Goal: Check status: Check status

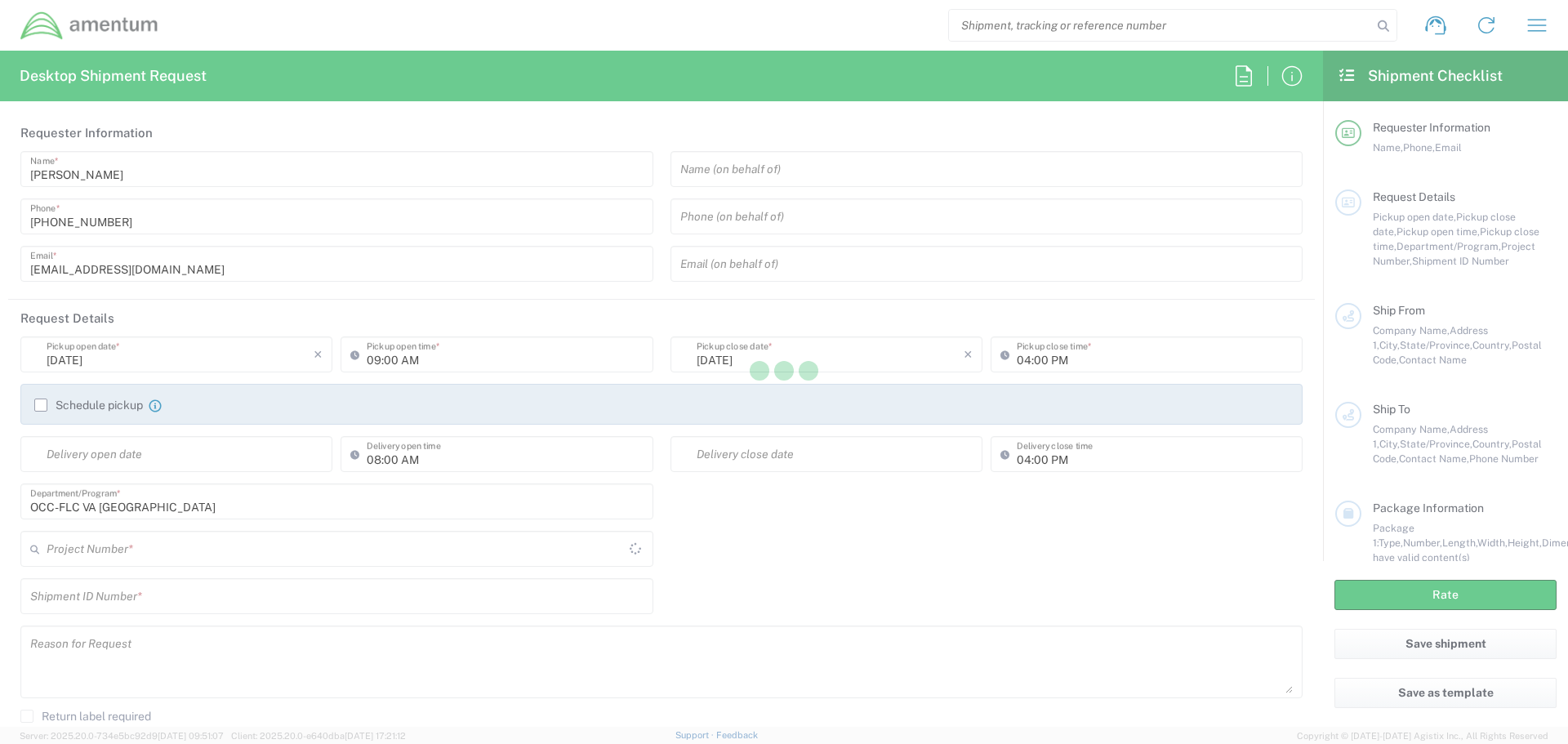
type input "United States"
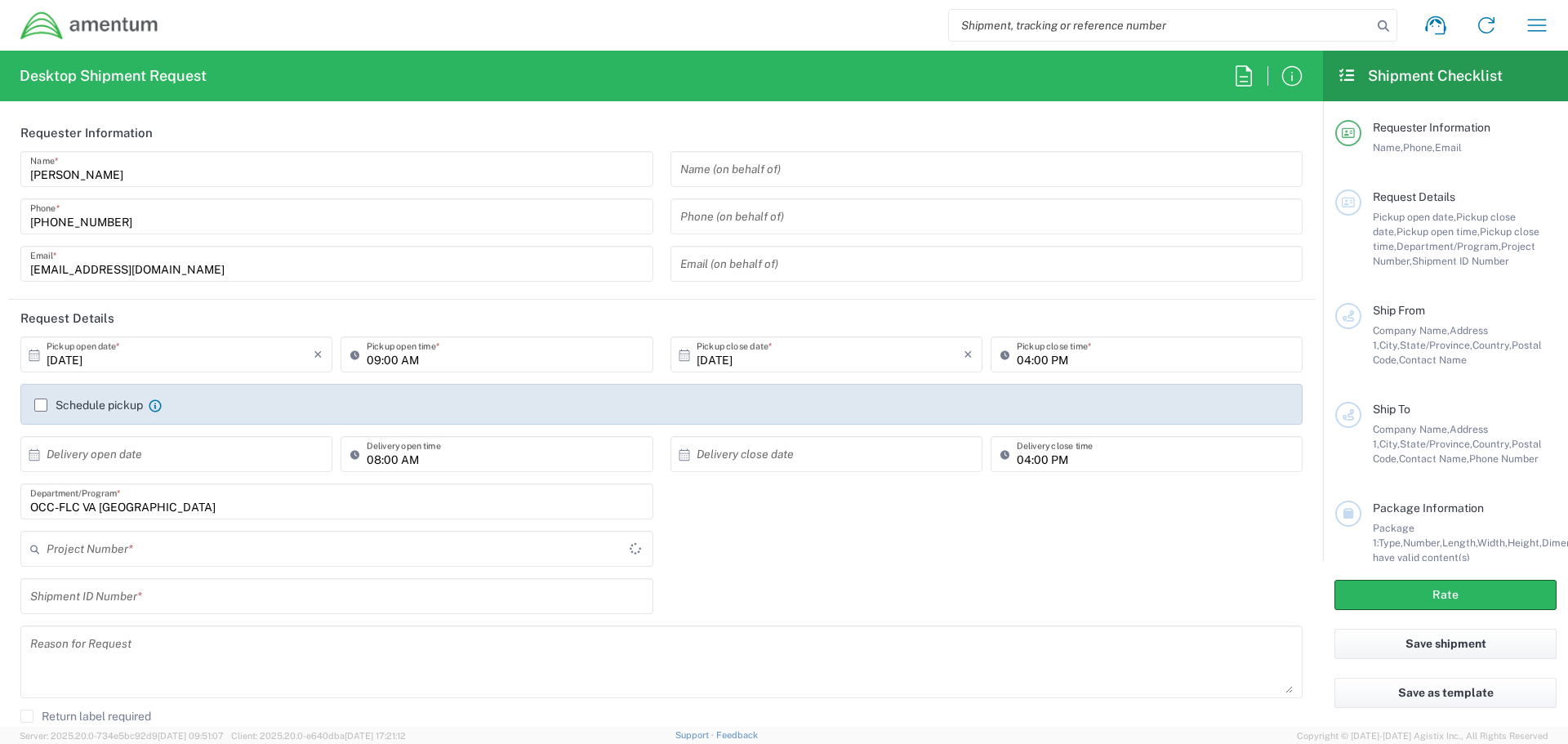
type input "OCCP.705446.FLCVA"
click at [1536, 23] on icon "button" at bounding box center [1537, 25] width 26 height 26
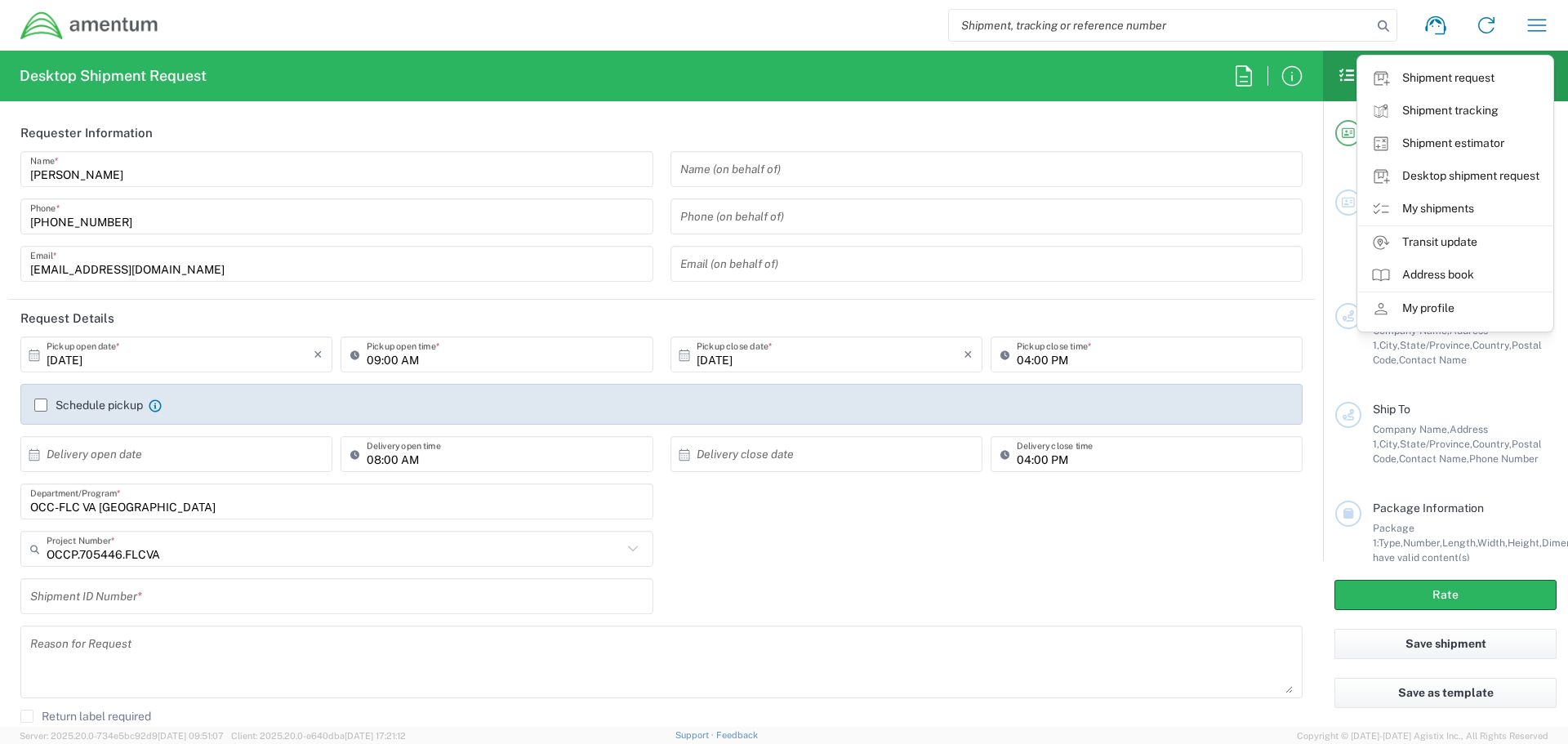
click at [1442, 210] on link "My shipments" at bounding box center [1454, 209] width 194 height 33
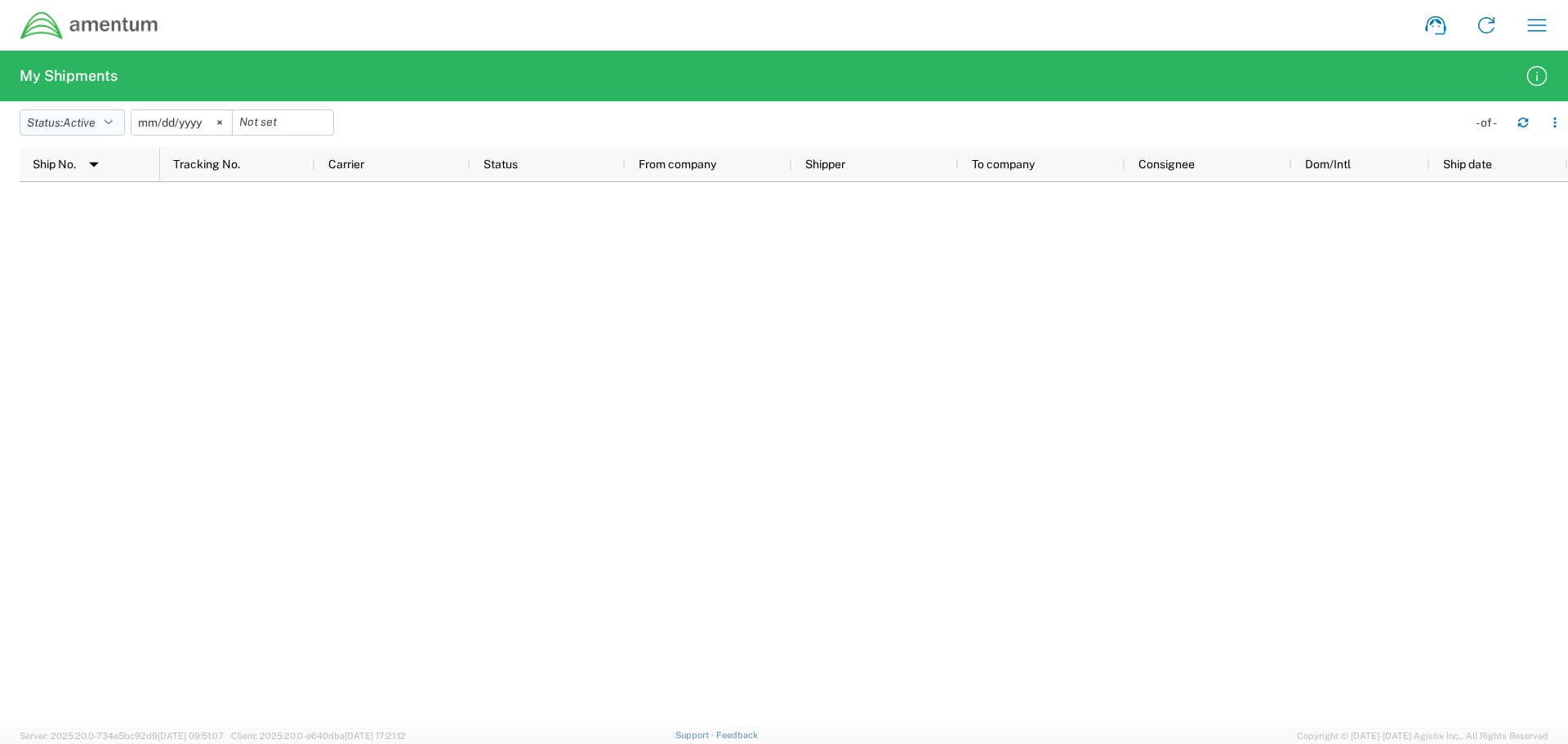
click at [103, 118] on button "Status: Active" at bounding box center [72, 122] width 105 height 26
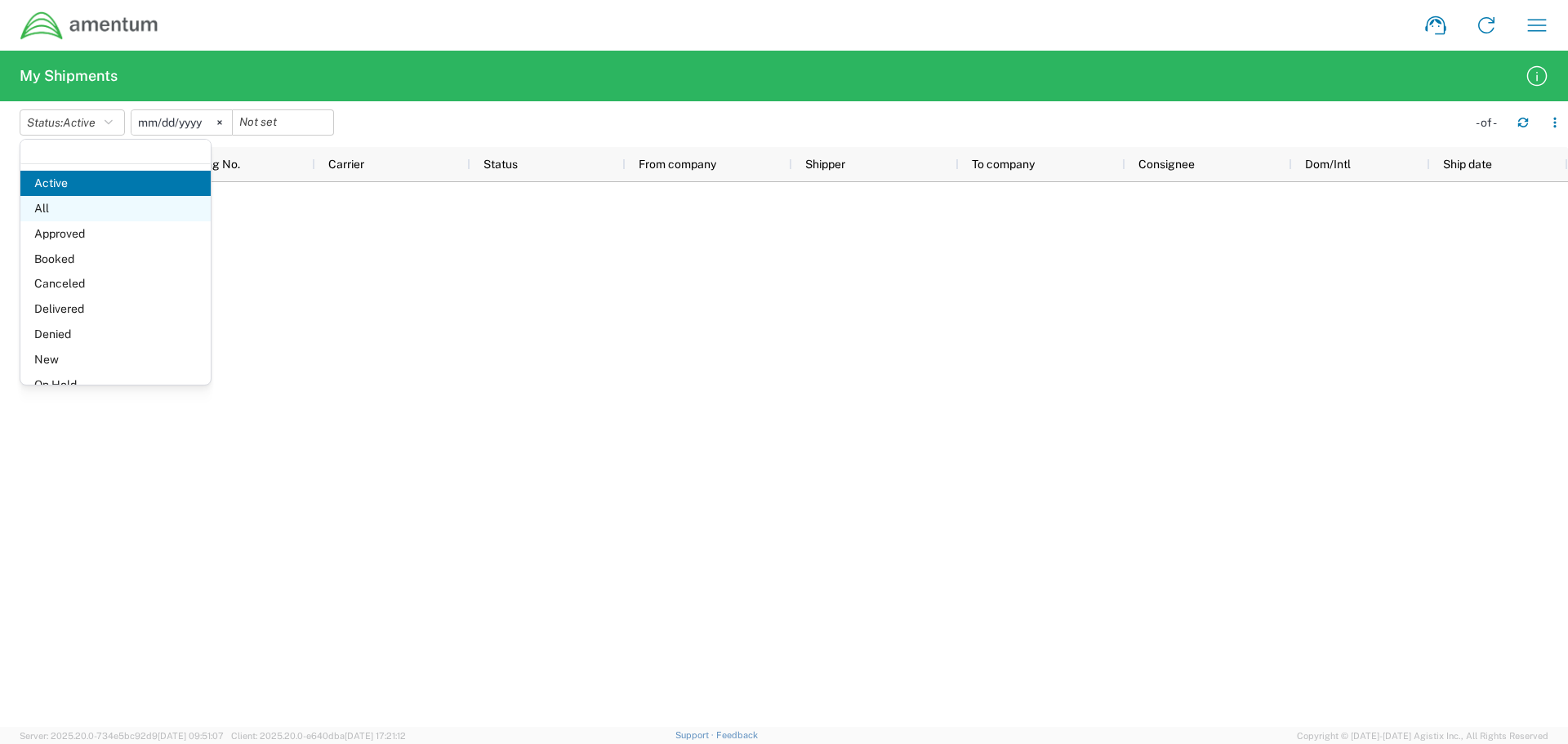
click at [89, 210] on span "All" at bounding box center [115, 209] width 190 height 25
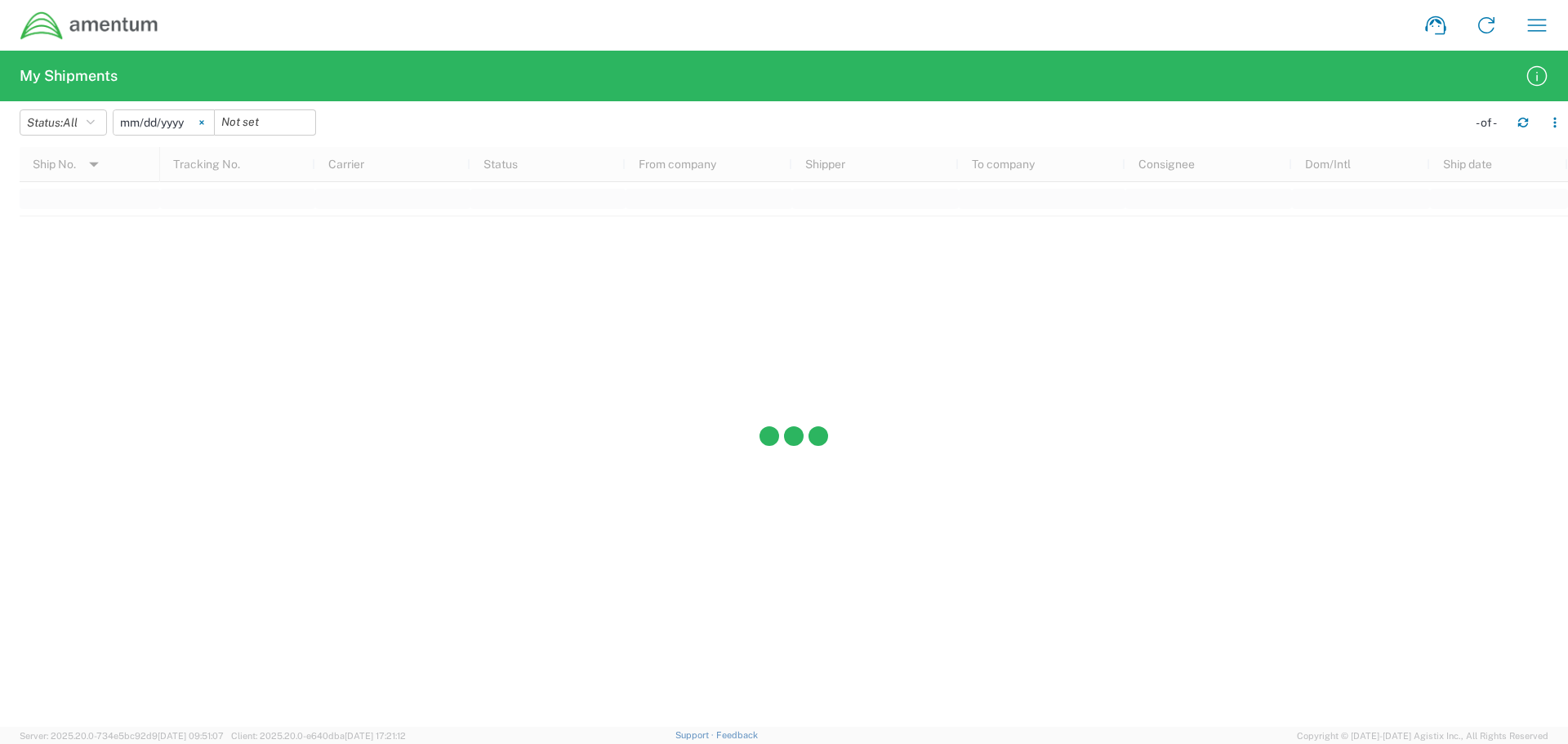
click at [204, 127] on svg-icon at bounding box center [201, 122] width 25 height 25
